Goal: Find specific page/section: Find specific page/section

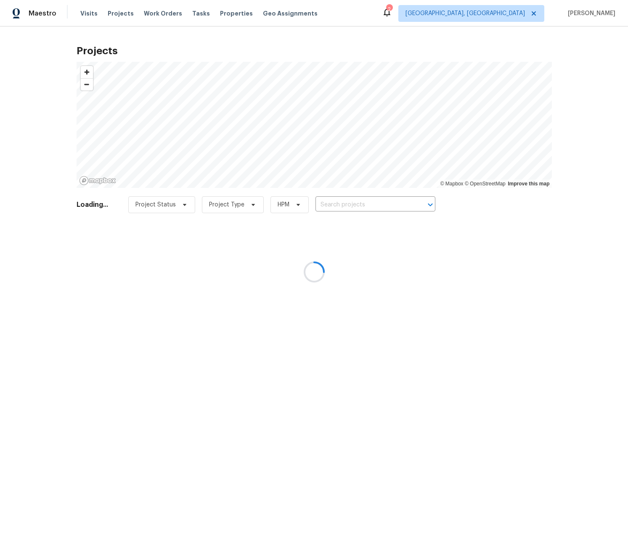
click at [533, 13] on div at bounding box center [314, 272] width 628 height 544
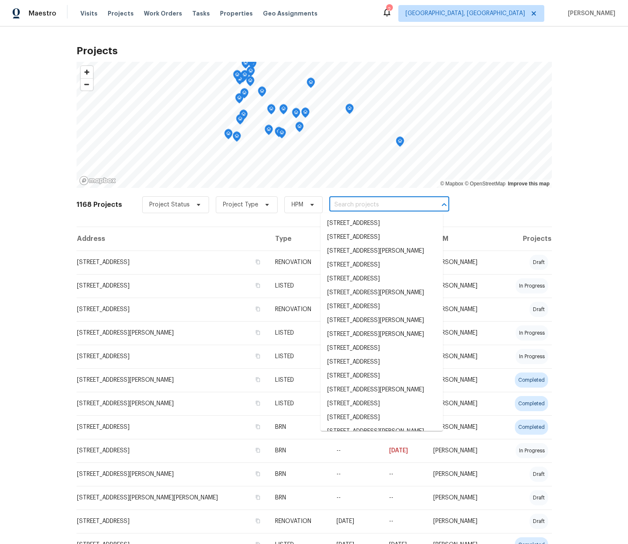
click at [363, 210] on input "text" at bounding box center [377, 204] width 96 height 13
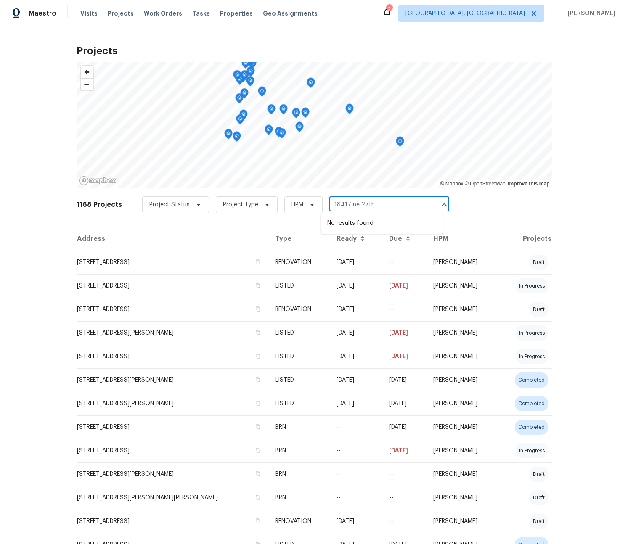
type input "18417 ne 27th"
click at [532, 17] on span "Albuquerque, NM" at bounding box center [471, 13] width 146 height 17
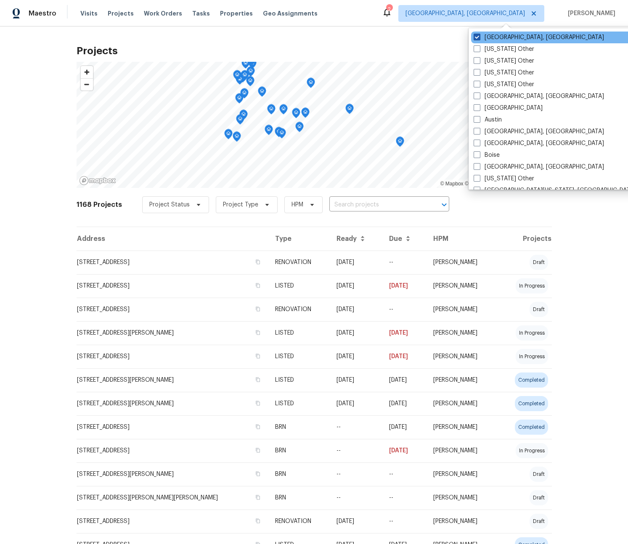
click at [497, 40] on label "Albuquerque, NM" at bounding box center [538, 37] width 130 height 8
click at [479, 39] on input "Albuquerque, NM" at bounding box center [475, 35] width 5 height 5
checkbox input "false"
checkbox input "true"
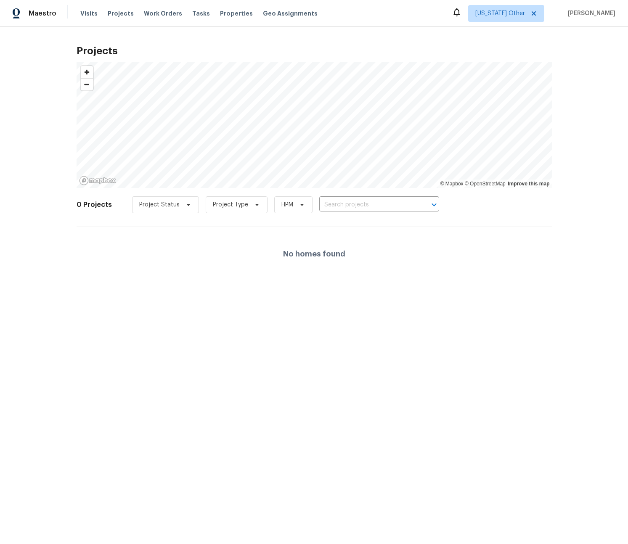
click at [362, 212] on div "Project Status Project Type HPM ​" at bounding box center [285, 204] width 307 height 17
click at [363, 205] on input "text" at bounding box center [367, 204] width 96 height 13
type input "18417"
click at [231, 16] on span "Properties" at bounding box center [236, 13] width 33 height 8
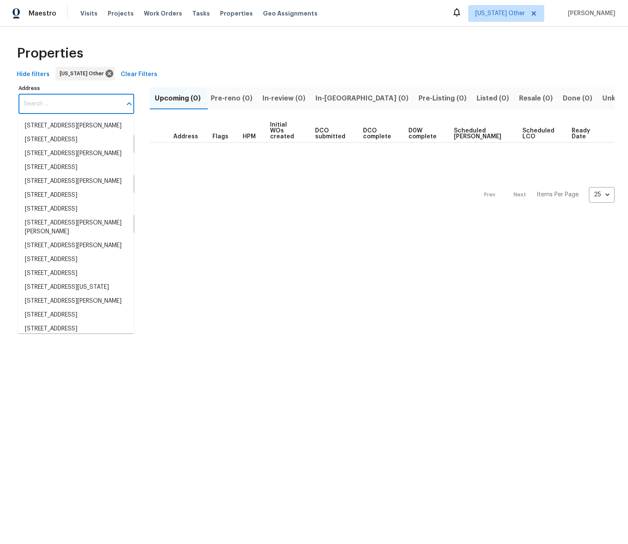
click at [87, 104] on input "Address" at bounding box center [70, 104] width 103 height 20
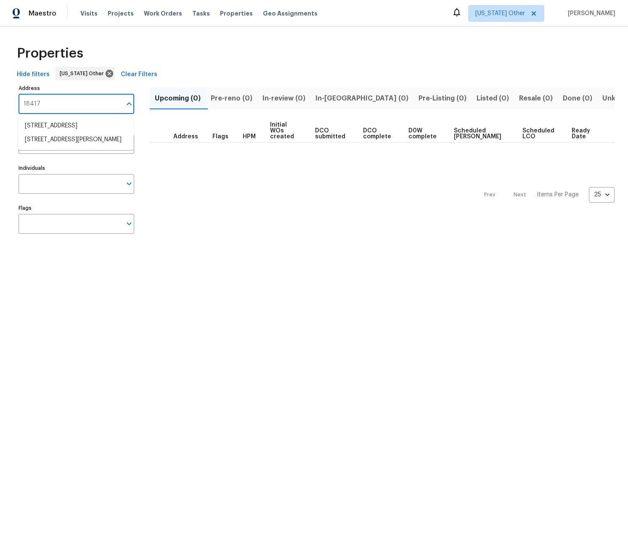
type input "18417"
click at [65, 130] on li "18417 NE 27th Ct North Miami Beach FL 33160" at bounding box center [76, 126] width 116 height 14
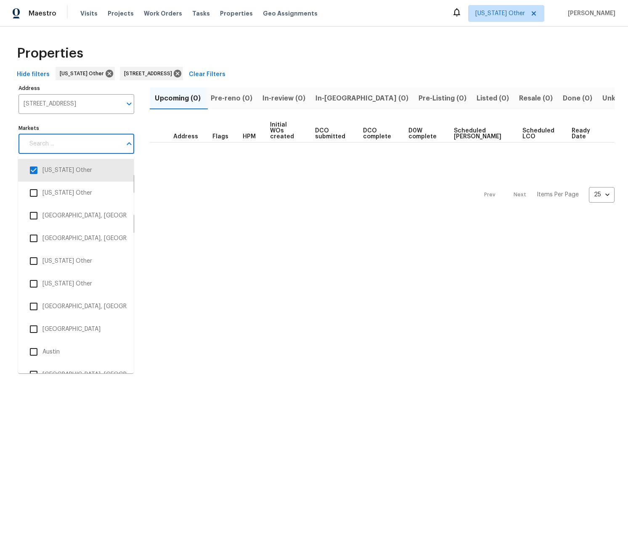
click at [121, 148] on input "Markets" at bounding box center [72, 144] width 97 height 20
click at [89, 166] on li "[US_STATE] Other" at bounding box center [76, 170] width 102 height 18
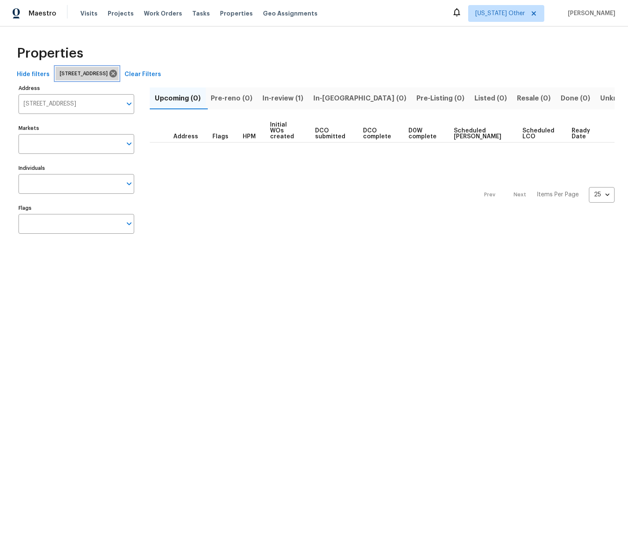
click at [67, 74] on span "18417 NE 27th Ct North Miami Beach FL 33160" at bounding box center [85, 73] width 51 height 8
click at [86, 15] on span "Visits" at bounding box center [88, 13] width 17 height 8
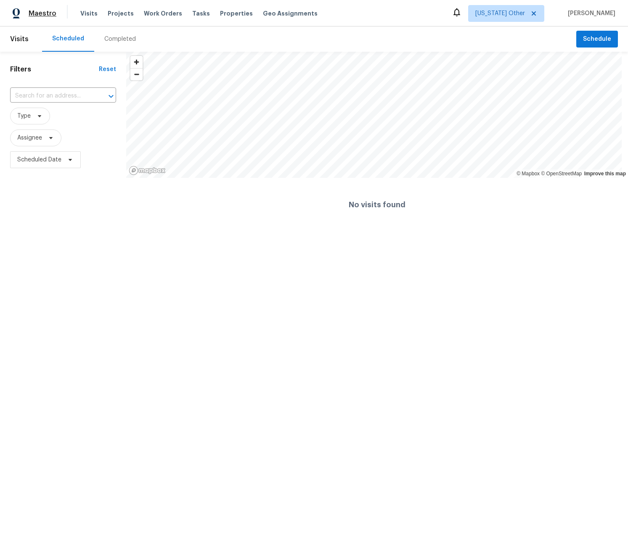
click at [35, 16] on span "Maestro" at bounding box center [43, 13] width 28 height 8
